Goal: Task Accomplishment & Management: Manage account settings

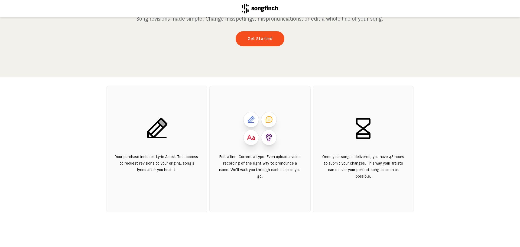
scroll to position [14, 0]
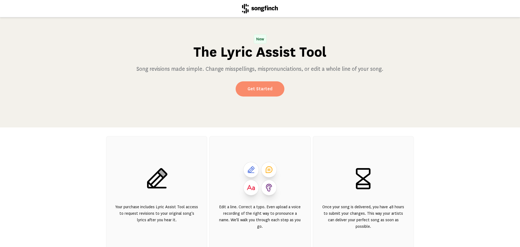
click at [259, 91] on link "Get Started" at bounding box center [260, 88] width 49 height 15
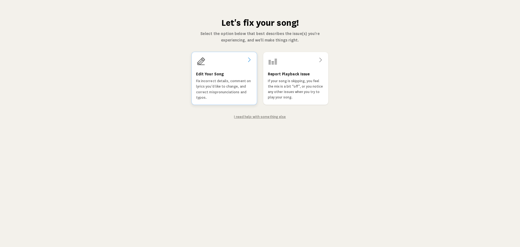
click at [224, 84] on p "Fix incorrect details, comment on lyrics you'd like to change, and correct misp…" at bounding box center [224, 89] width 56 height 22
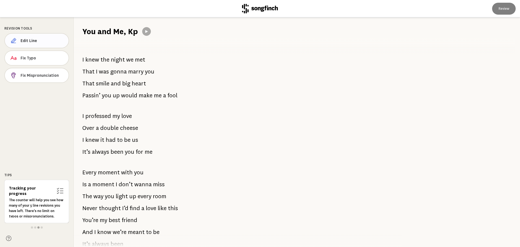
click at [42, 42] on span "Edit Line" at bounding box center [43, 40] width 44 height 5
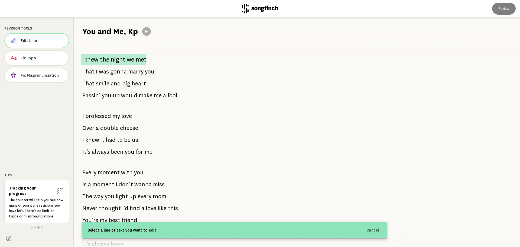
click at [123, 59] on p "I knew the night we met" at bounding box center [113, 59] width 65 height 11
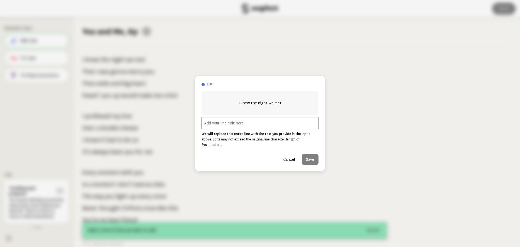
click at [233, 127] on input "text" at bounding box center [260, 123] width 117 height 12
type input "I knew it the night we met"
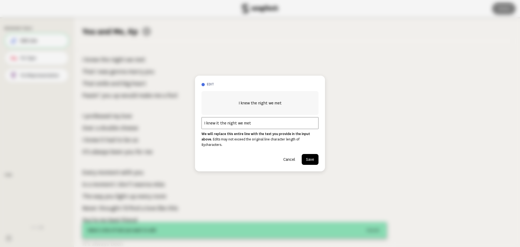
drag, startPoint x: 309, startPoint y: 160, endPoint x: 312, endPoint y: 158, distance: 2.9
click at [310, 159] on button "Save" at bounding box center [310, 159] width 17 height 11
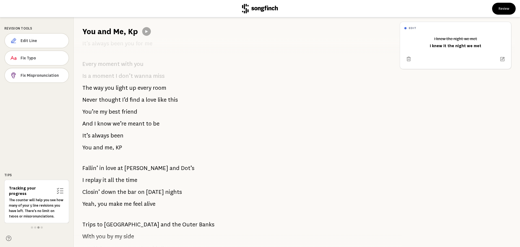
scroll to position [163, 0]
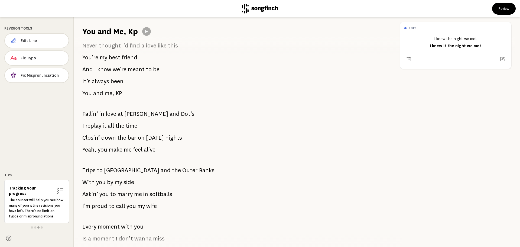
click at [182, 172] on span "Outer" at bounding box center [189, 170] width 15 height 11
click at [37, 41] on span "Edit Line" at bounding box center [43, 40] width 44 height 5
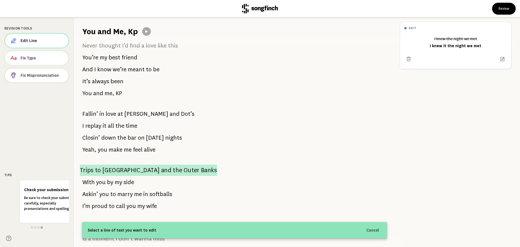
click at [173, 172] on span "the" at bounding box center [177, 169] width 9 height 11
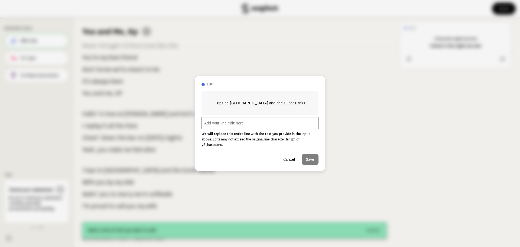
click at [250, 128] on input "text" at bounding box center [260, 123] width 117 height 12
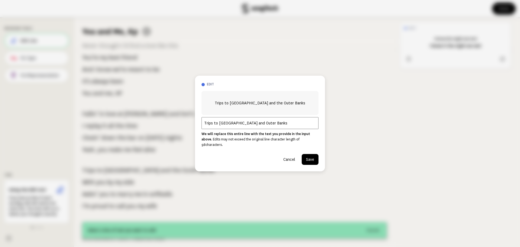
type input "Trips to [GEOGRAPHIC_DATA] and Outer Banks"
click at [307, 154] on button "Save" at bounding box center [310, 159] width 17 height 11
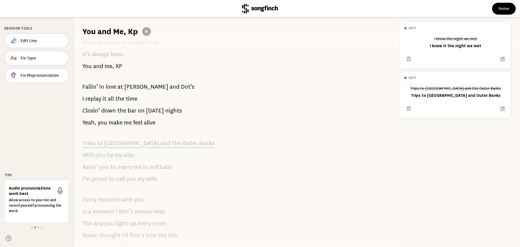
scroll to position [0, 0]
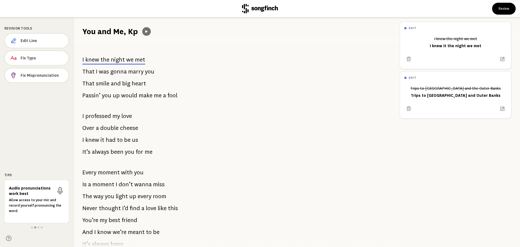
click at [146, 31] on icon at bounding box center [146, 31] width 2 height 3
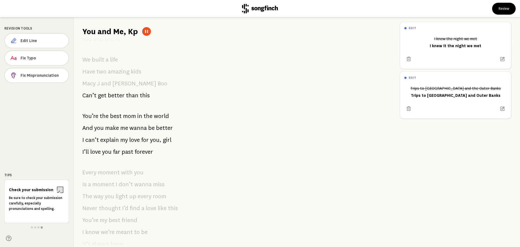
scroll to position [503, 0]
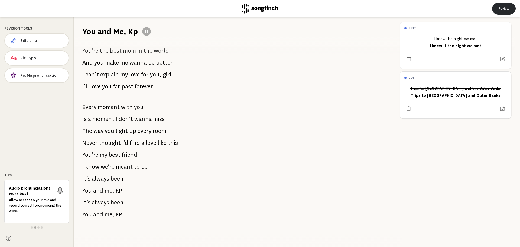
click at [503, 8] on button "Review" at bounding box center [504, 9] width 24 height 12
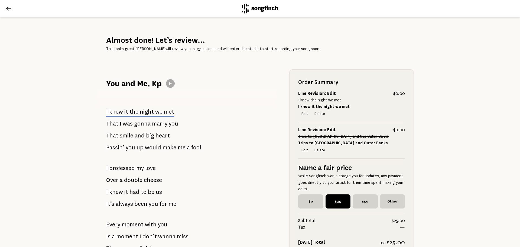
click at [6, 9] on icon at bounding box center [8, 8] width 7 height 7
click at [7, 11] on icon at bounding box center [8, 8] width 7 height 7
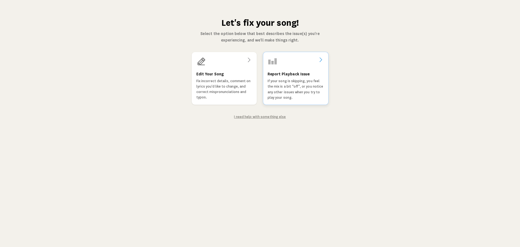
click at [286, 92] on p "If your song is skipping, you feel the mix is a bit “off”, or you notice any ot…" at bounding box center [296, 89] width 56 height 22
click at [237, 75] on div "Edit Your Song Fix incorrect details, comment on lyrics you'd like to change, a…" at bounding box center [224, 86] width 56 height 30
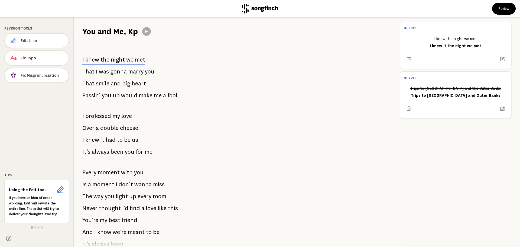
click at [146, 34] on button at bounding box center [146, 31] width 9 height 9
click at [502, 6] on button "Review" at bounding box center [504, 9] width 24 height 12
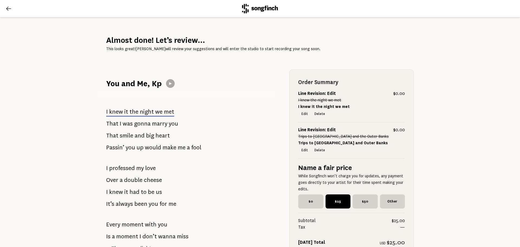
scroll to position [81, 0]
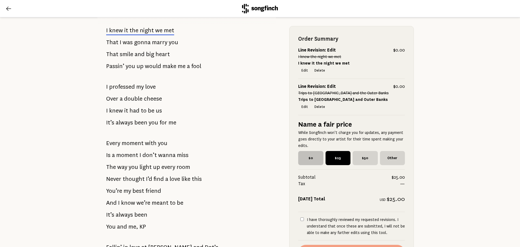
click at [305, 160] on span "$0" at bounding box center [310, 158] width 25 height 14
click at [302, 154] on input "$0" at bounding box center [300, 153] width 4 height 4
radio input "true"
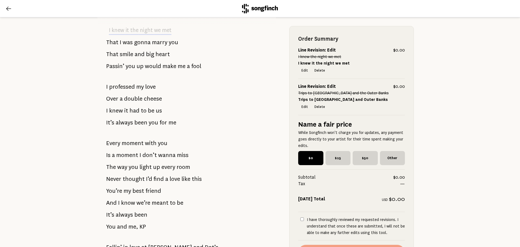
scroll to position [217, 0]
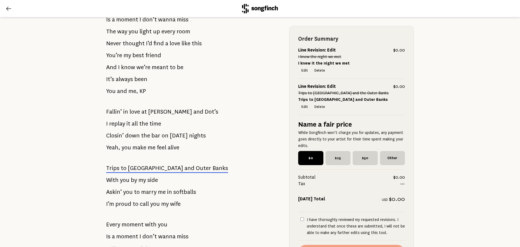
click at [300, 219] on input "I have thoroughly reviewed my requested revisions. I understand that once these…" at bounding box center [302, 219] width 4 height 4
checkbox input "true"
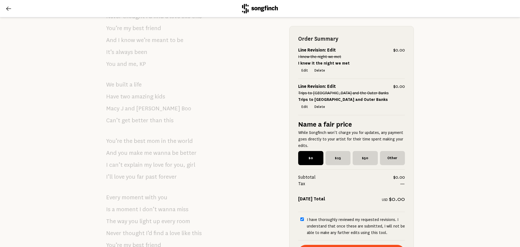
scroll to position [578, 0]
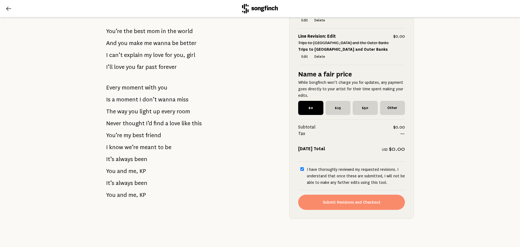
click at [345, 201] on button "Submit Revisions and Checkout" at bounding box center [351, 201] width 107 height 15
